Goal: Find contact information: Find contact information

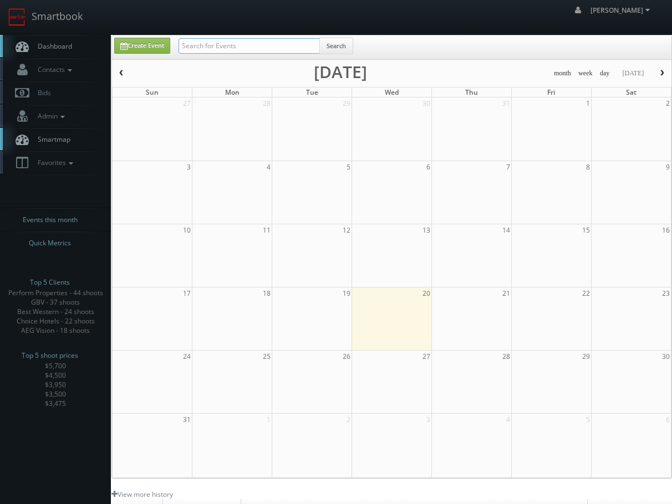
drag, startPoint x: 234, startPoint y: 48, endPoint x: 241, endPoint y: 52, distance: 7.4
click at [234, 48] on input "text" at bounding box center [248, 46] width 141 height 16
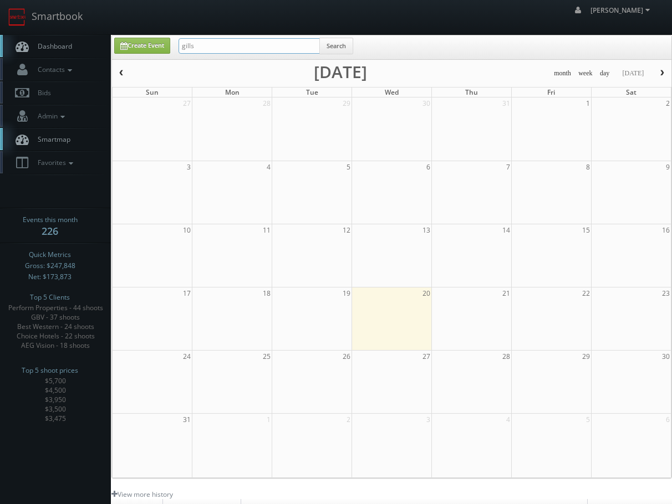
type input "gills"
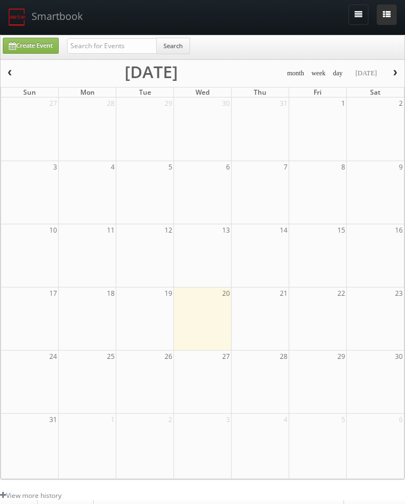
click at [389, 10] on button "Toggle Side Navigation" at bounding box center [387, 14] width 20 height 21
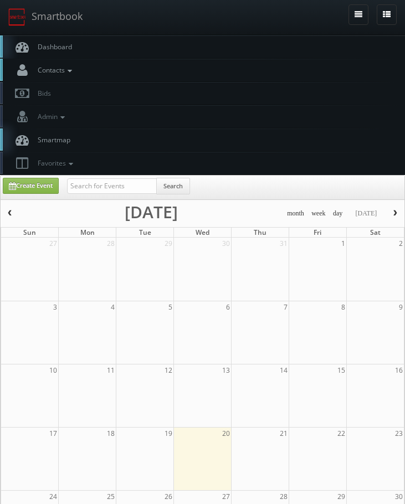
click at [43, 70] on span "Contacts" at bounding box center [53, 69] width 43 height 9
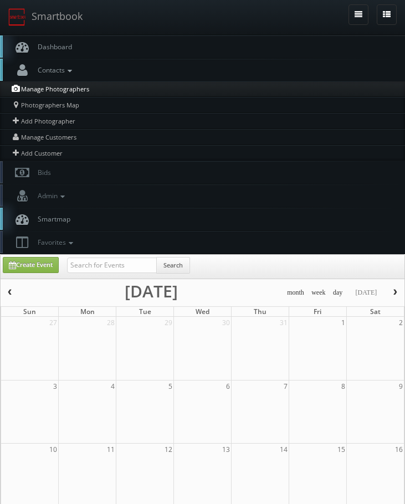
click at [47, 92] on link "Manage Photographers" at bounding box center [202, 89] width 405 height 16
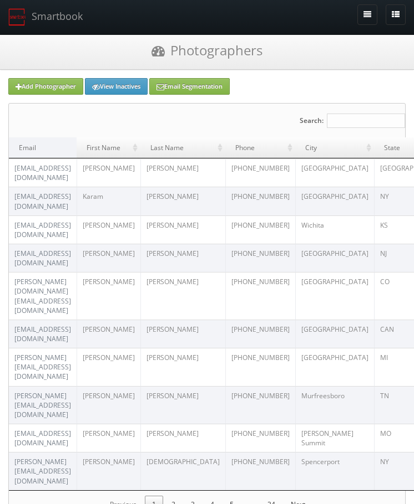
click at [360, 112] on label "Search:" at bounding box center [351, 121] width 105 height 34
click at [360, 114] on input "Search:" at bounding box center [365, 121] width 78 height 14
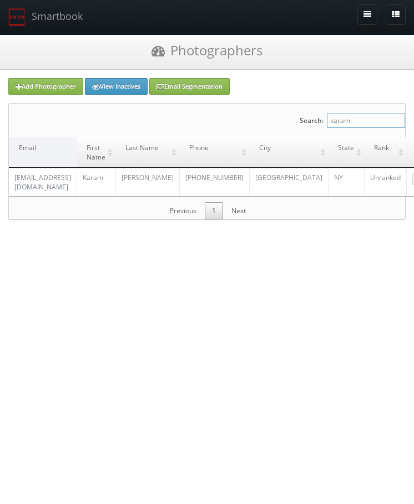
type input "karam"
drag, startPoint x: 91, startPoint y: 183, endPoint x: 15, endPoint y: 177, distance: 76.8
click at [15, 177] on td "2100pictures@gmail.com" at bounding box center [43, 182] width 68 height 28
copy link "2100pictures@gmail.com"
